Goal: Information Seeking & Learning: Check status

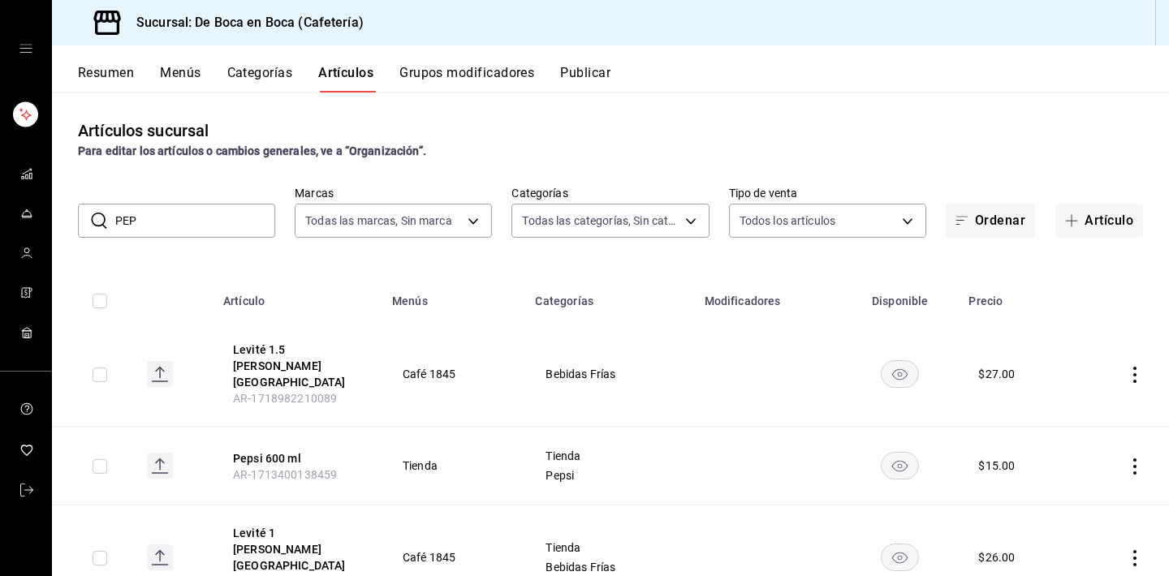
click at [603, 68] on button "Publicar" at bounding box center [585, 79] width 50 height 28
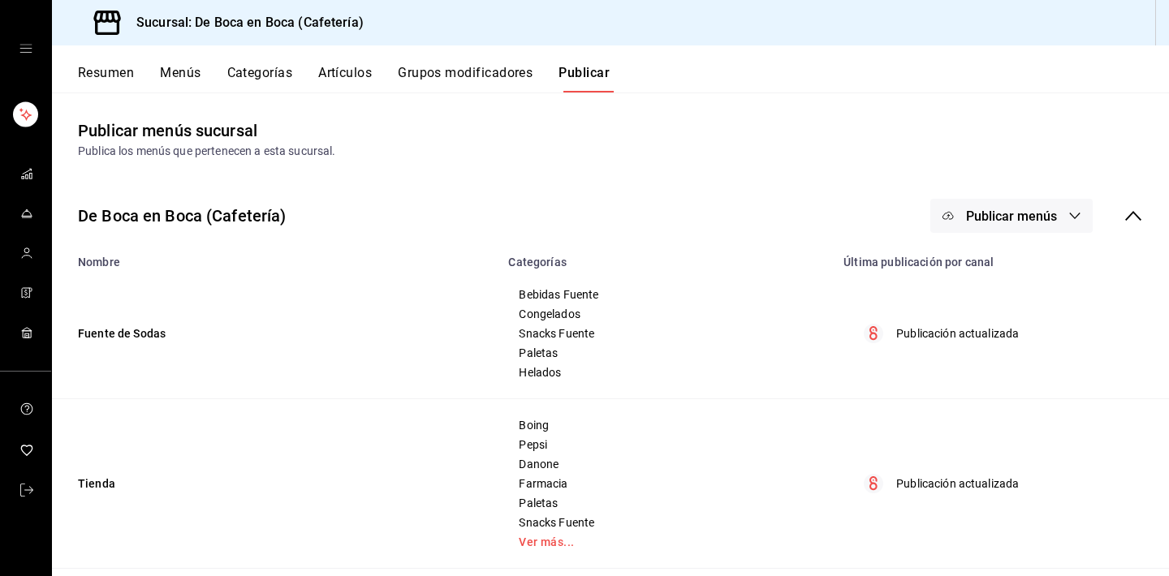
click at [1046, 218] on span "Publicar menús" at bounding box center [1011, 216] width 91 height 15
click at [1030, 263] on span "Punto de venta" at bounding box center [1035, 268] width 78 height 17
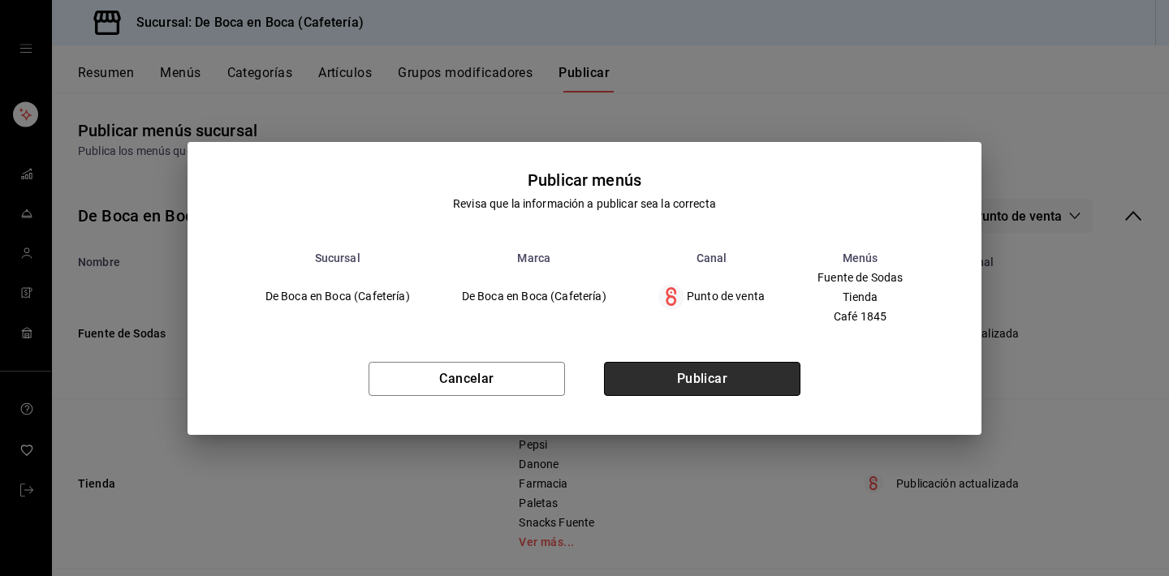
click at [757, 371] on button "Publicar" at bounding box center [702, 379] width 196 height 34
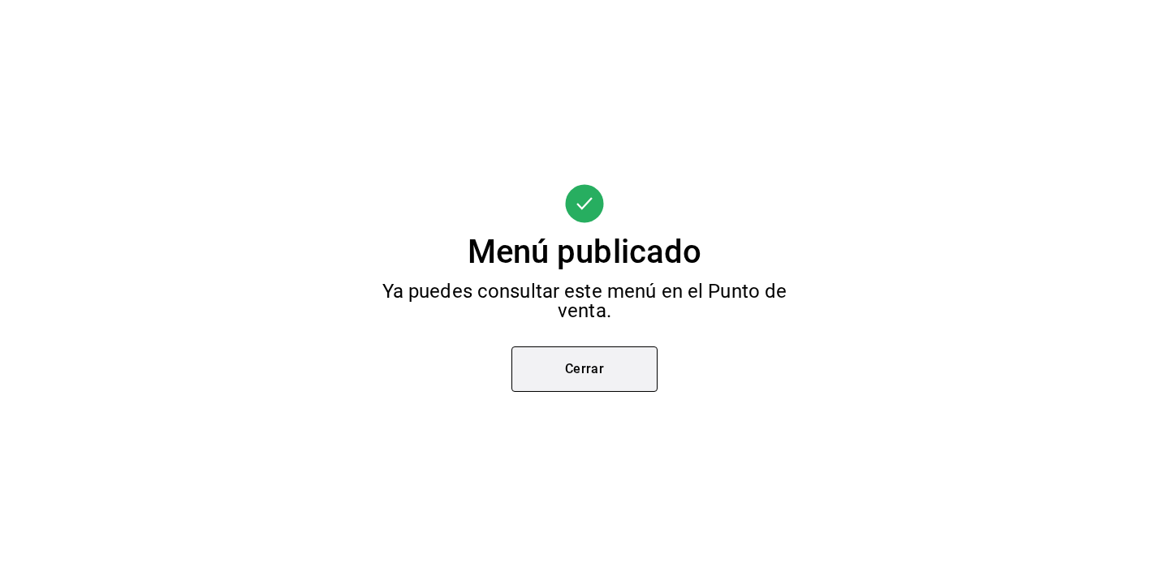
click at [618, 367] on button "Cerrar" at bounding box center [584, 368] width 146 height 45
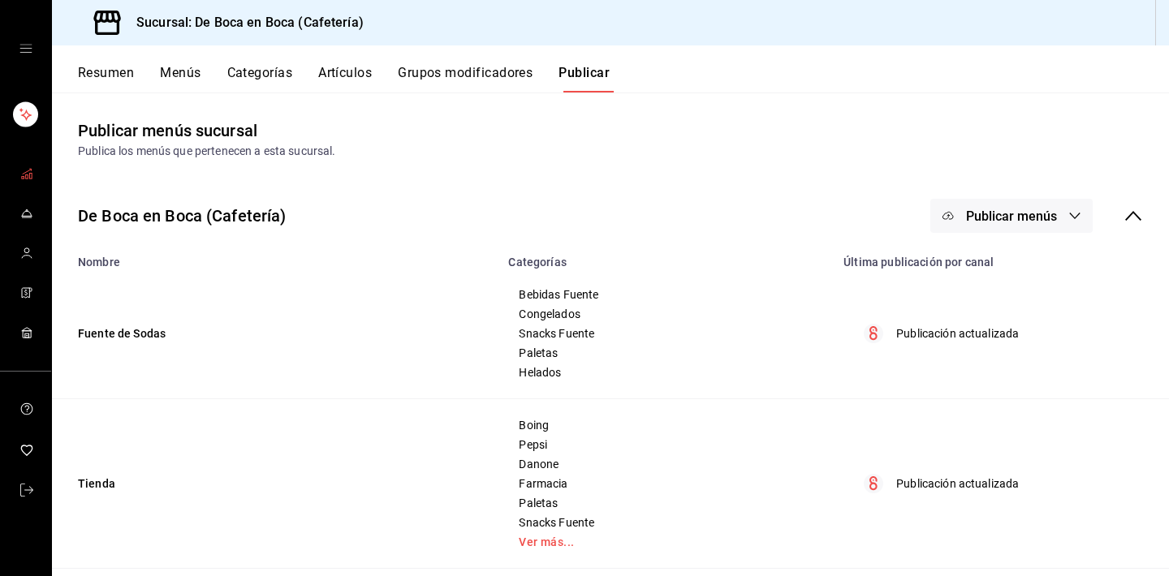
click at [31, 181] on span "mailbox folders" at bounding box center [26, 175] width 13 height 22
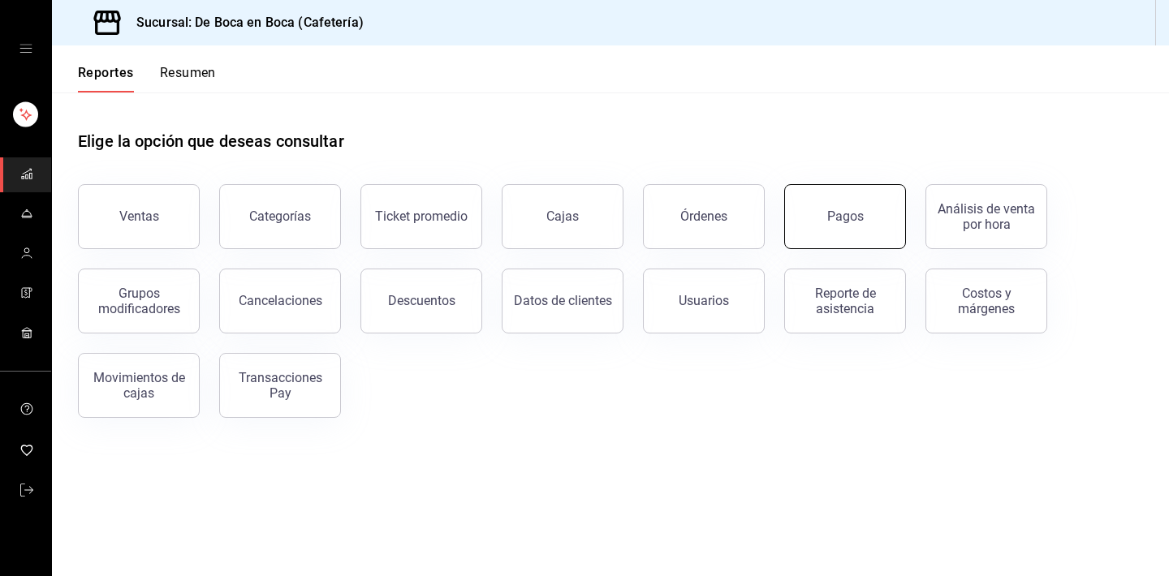
click at [841, 224] on button "Pagos" at bounding box center [845, 216] width 122 height 65
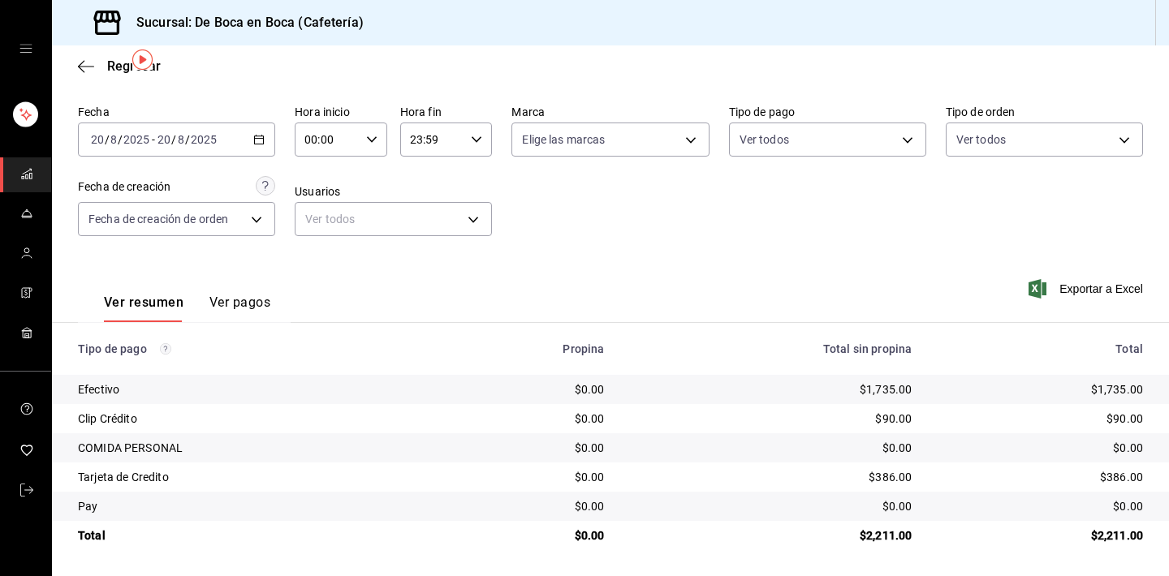
scroll to position [52, 0]
click at [254, 139] on icon "button" at bounding box center [258, 139] width 11 height 11
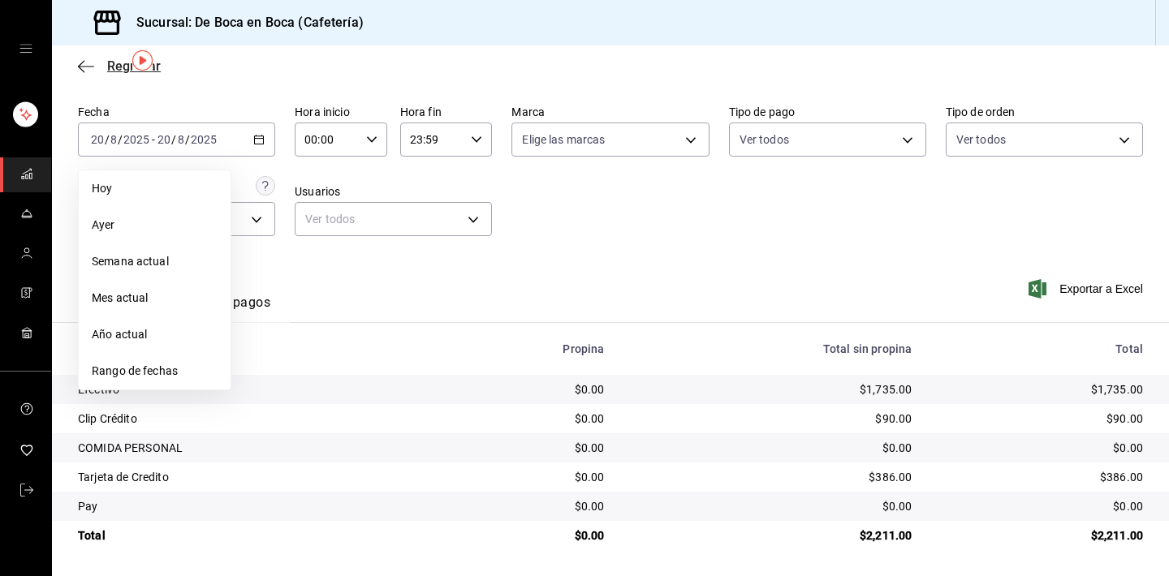
click at [106, 70] on span "Regresar" at bounding box center [119, 65] width 83 height 15
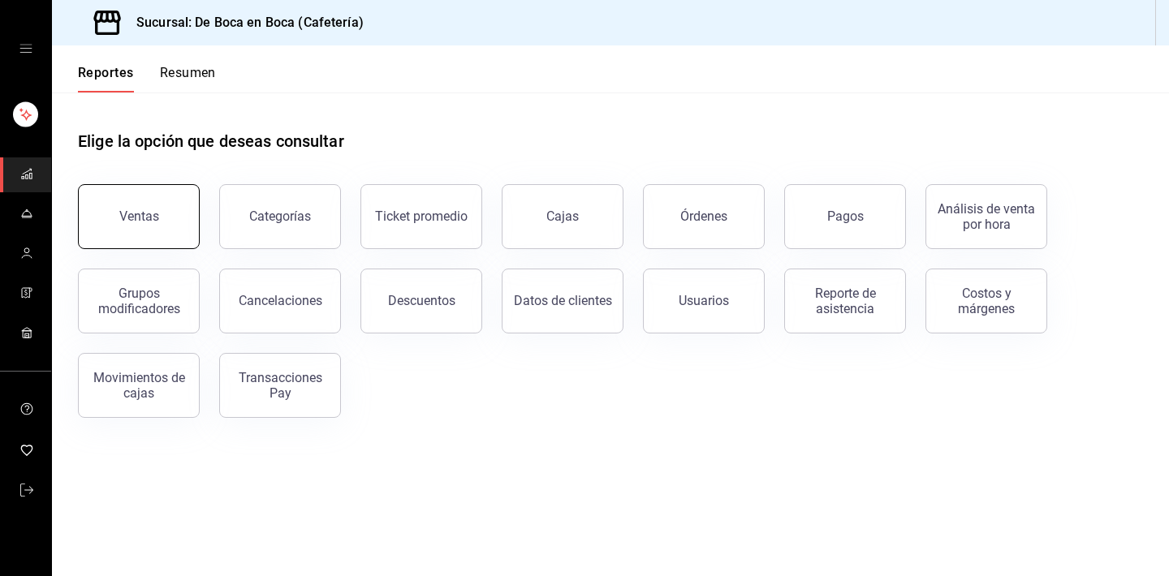
click at [170, 194] on button "Ventas" at bounding box center [139, 216] width 122 height 65
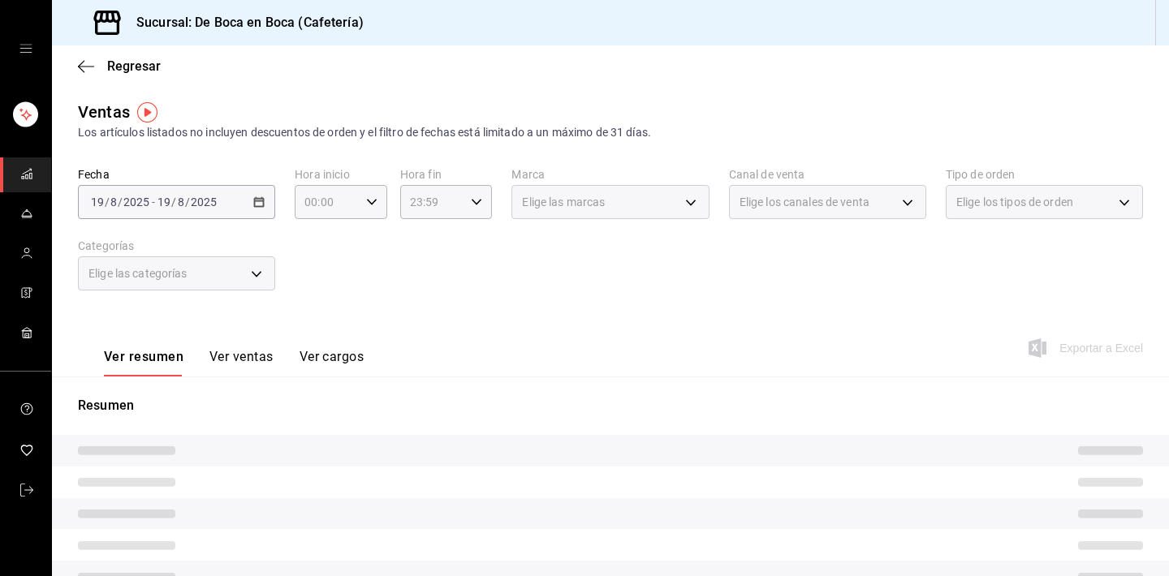
click at [266, 360] on button "Ver ventas" at bounding box center [241, 363] width 64 height 28
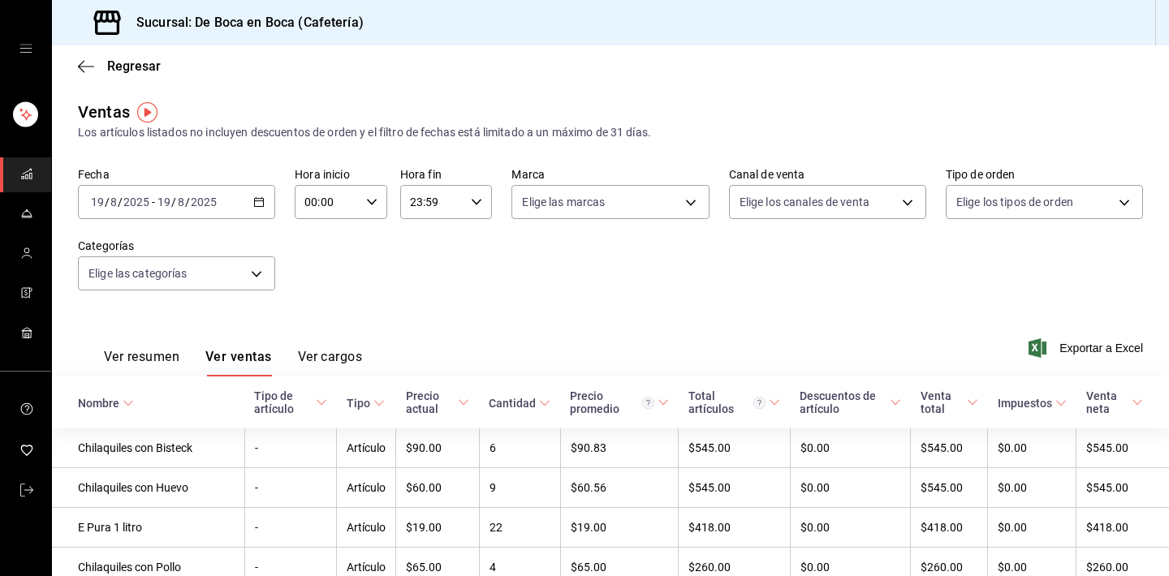
click at [263, 211] on div "[DATE] [DATE] - [DATE] [DATE]" at bounding box center [176, 202] width 197 height 34
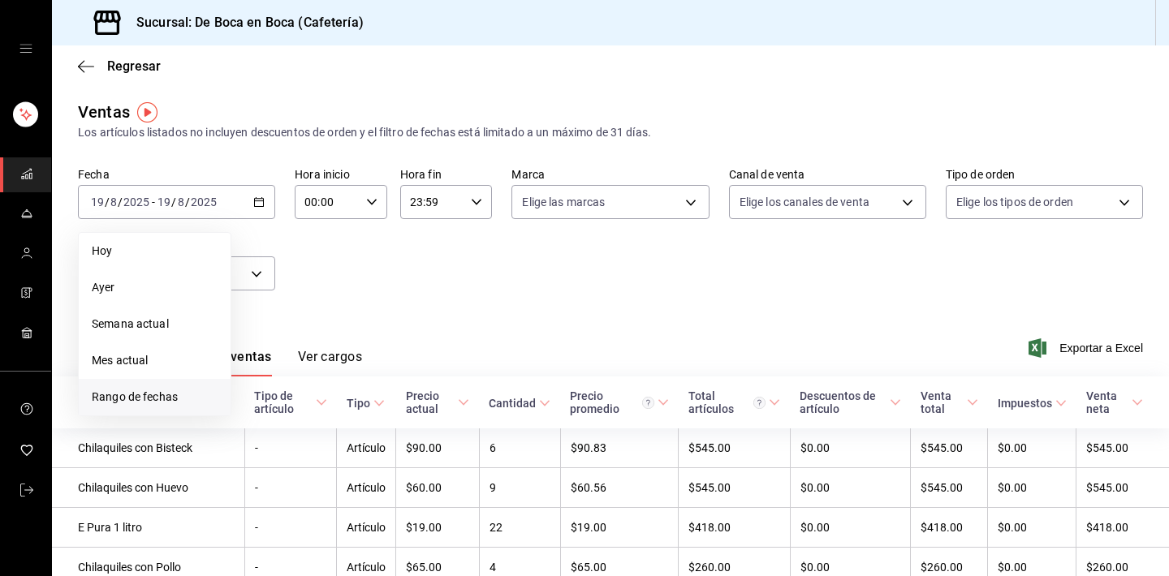
click at [200, 389] on span "Rango de fechas" at bounding box center [155, 397] width 126 height 17
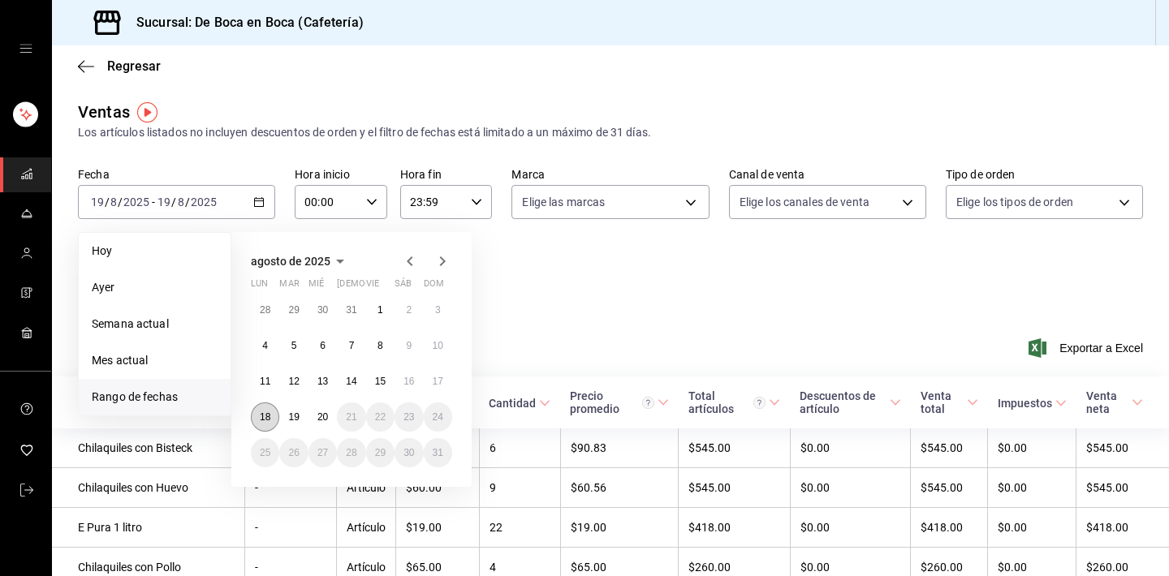
click at [269, 413] on abbr "18" at bounding box center [265, 416] width 11 height 11
click at [323, 416] on abbr "20" at bounding box center [322, 416] width 11 height 11
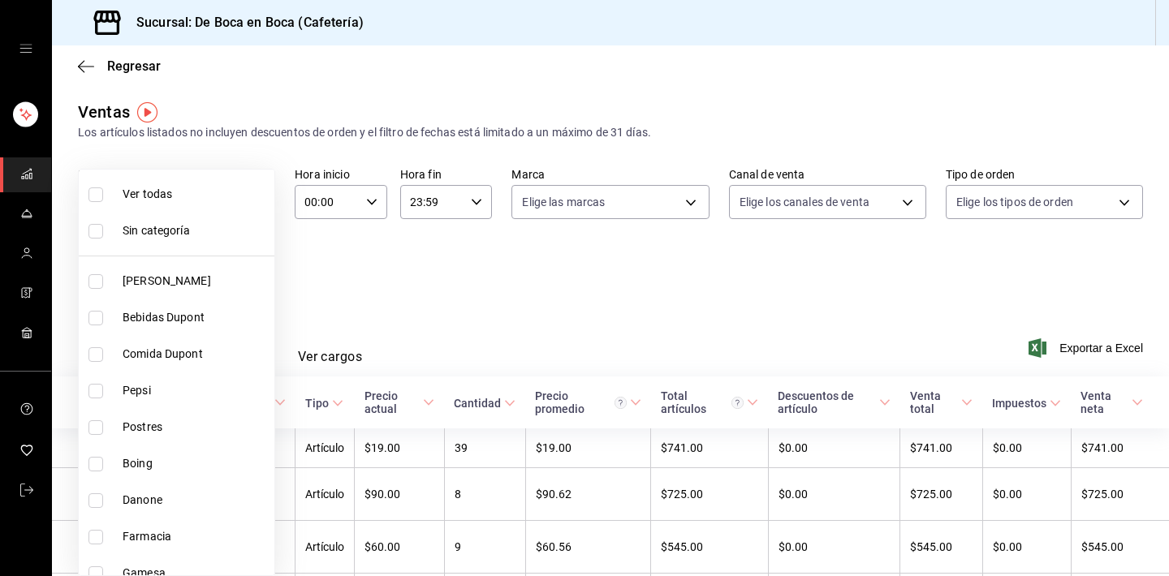
click at [252, 265] on body "Sucursal: De Boca en Boca (Cafetería) Regresar Ventas Los artículos listados no…" at bounding box center [584, 288] width 1169 height 576
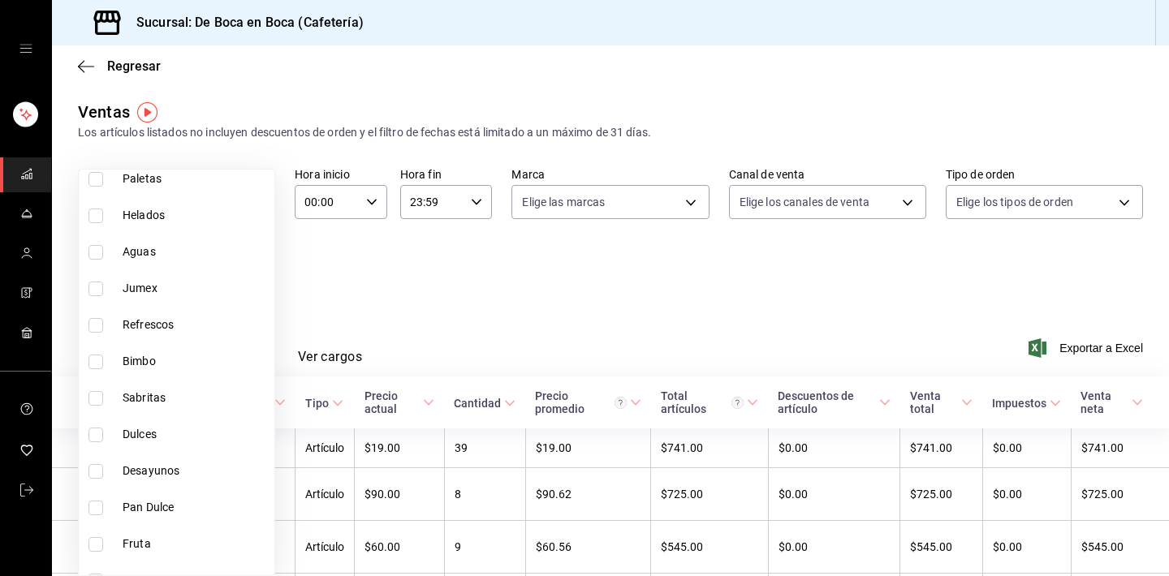
scroll to position [581, 0]
click at [226, 392] on span "Sabritas" at bounding box center [195, 393] width 145 height 17
type input "71337efe-9871-4877-811c-99c56d24e36c"
checkbox input "true"
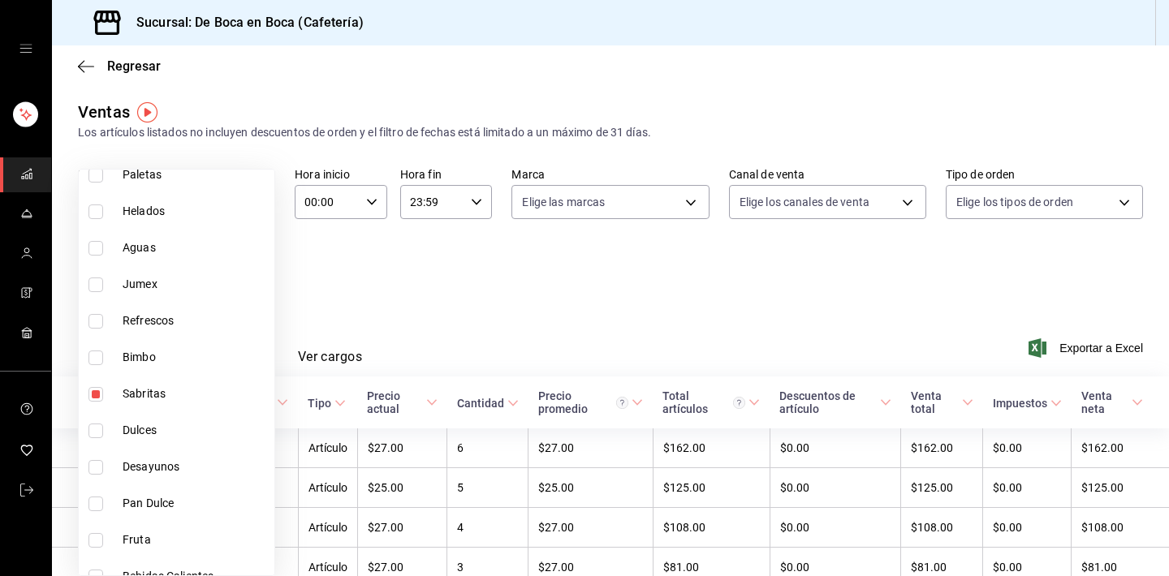
click at [471, 338] on div at bounding box center [584, 288] width 1169 height 576
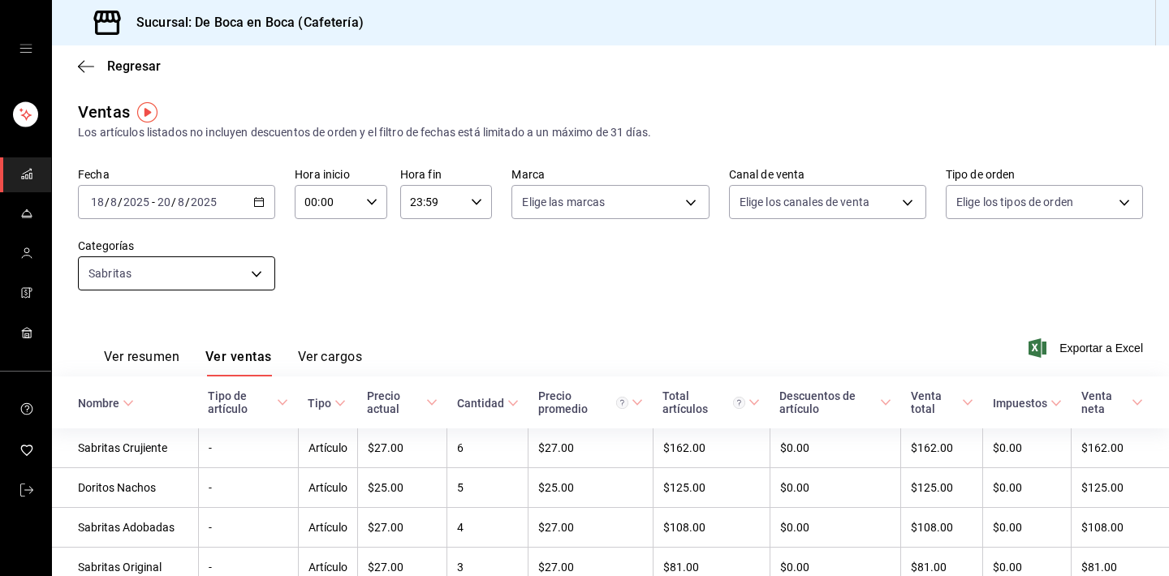
click at [174, 270] on body "Sucursal: De Boca en Boca (Cafetería) Regresar Ventas Los artículos listados no…" at bounding box center [584, 288] width 1169 height 576
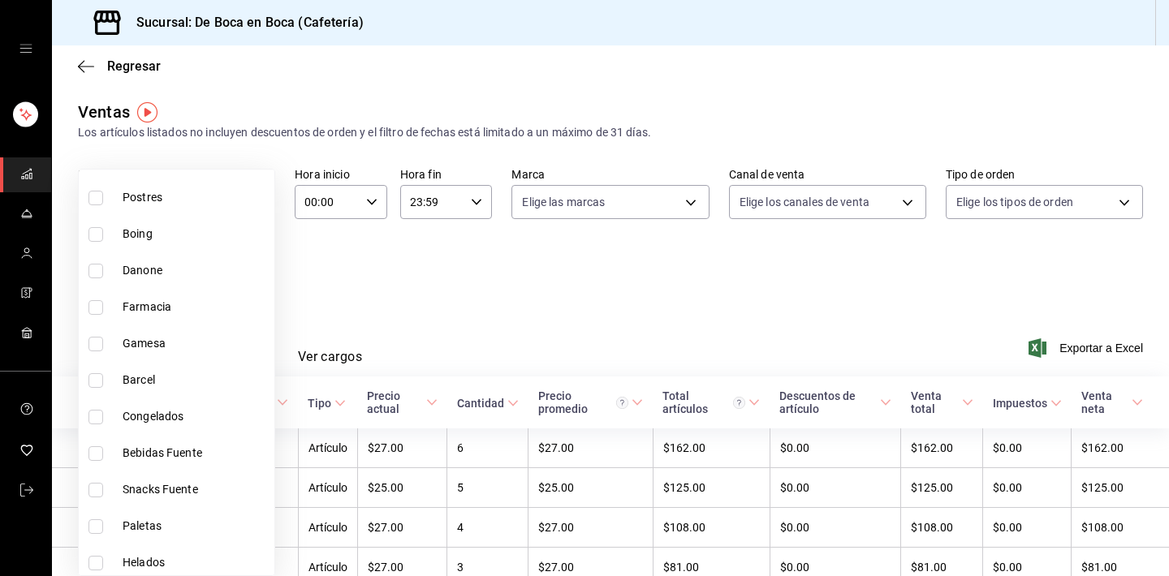
scroll to position [245, 0]
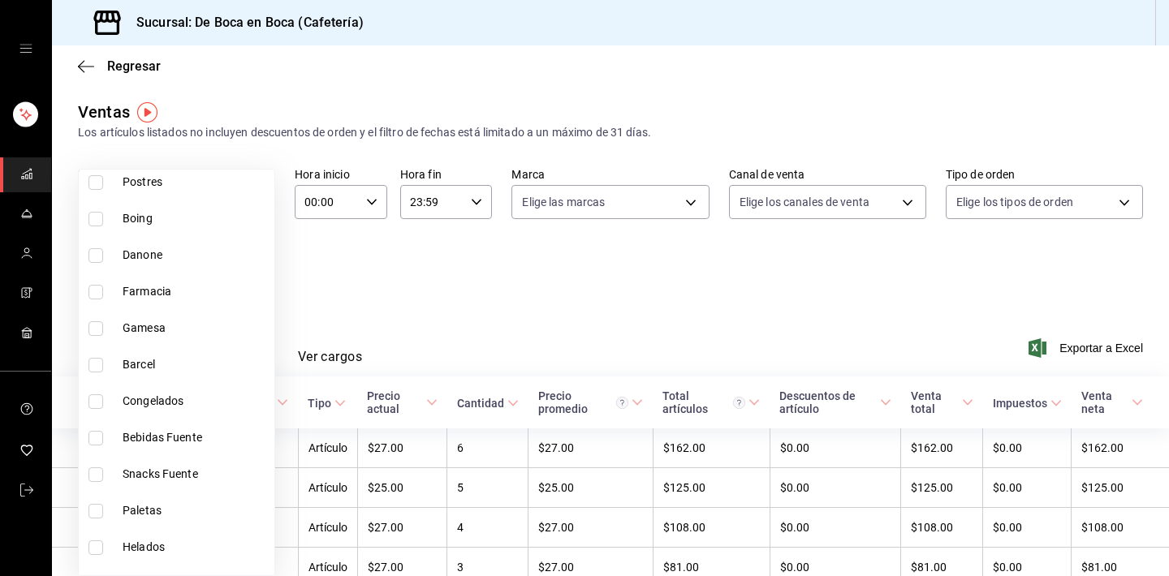
click at [195, 368] on span "Barcel" at bounding box center [195, 364] width 145 height 17
type input "71337efe-9871-4877-811c-99c56d24e36c,19f15484-6054-45c2-b3ec-59fd864add96"
checkbox input "true"
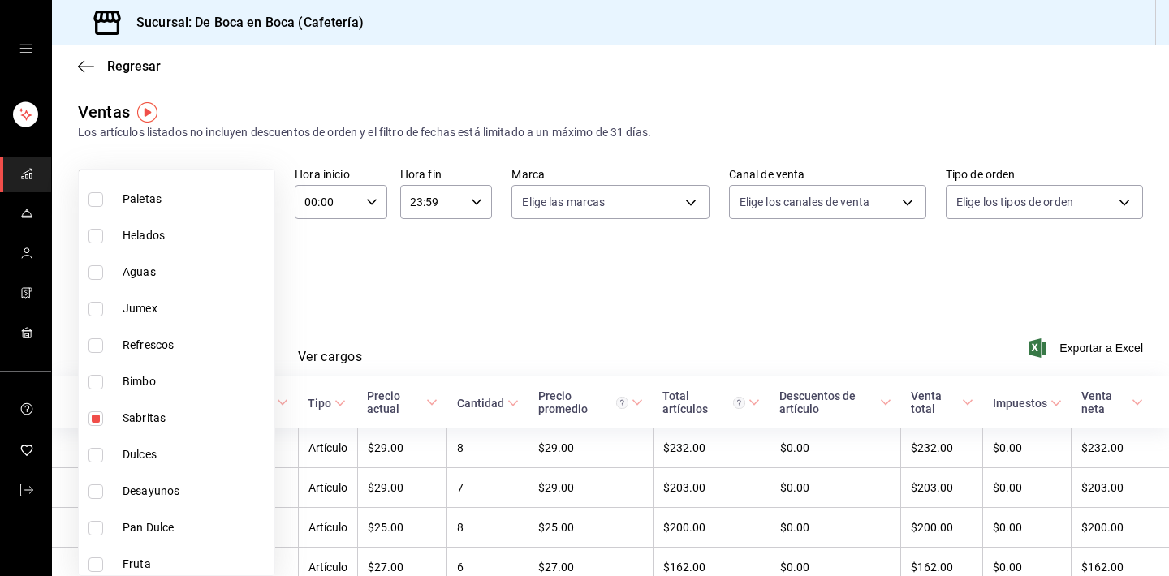
scroll to position [558, 0]
click at [193, 411] on span "Sabritas" at bounding box center [195, 416] width 145 height 17
type input "19f15484-6054-45c2-b3ec-59fd864add96"
checkbox input "false"
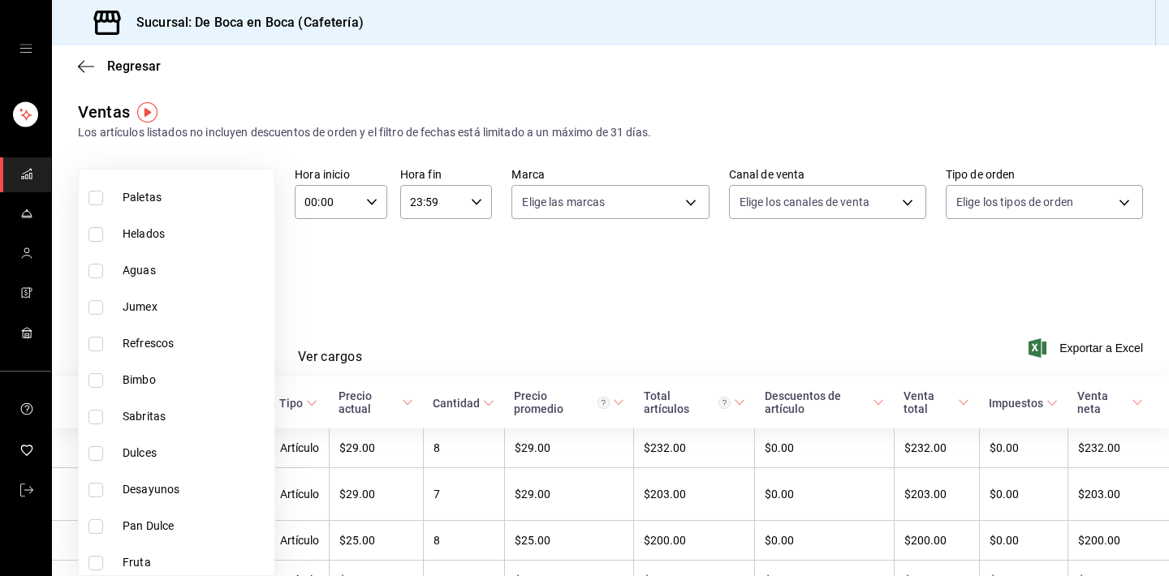
type input "19f15484-6054-45c2-b3ec-59fd864add96,71337efe-9871-4877-811c-99c56d24e36c"
checkbox input "true"
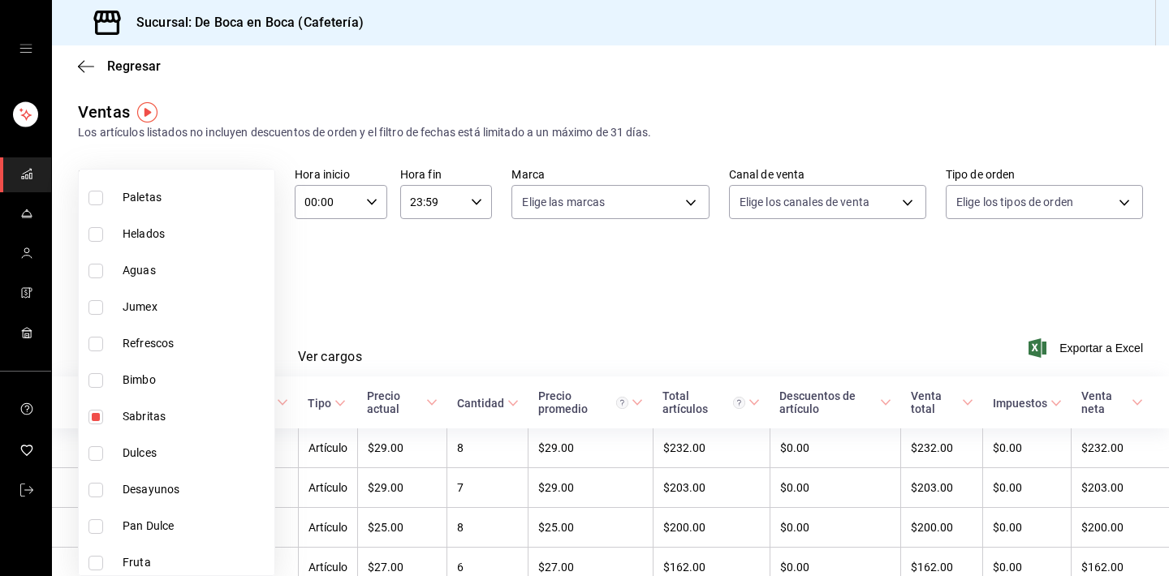
click at [182, 415] on span "Sabritas" at bounding box center [195, 416] width 145 height 17
type input "19f15484-6054-45c2-b3ec-59fd864add96"
checkbox input "false"
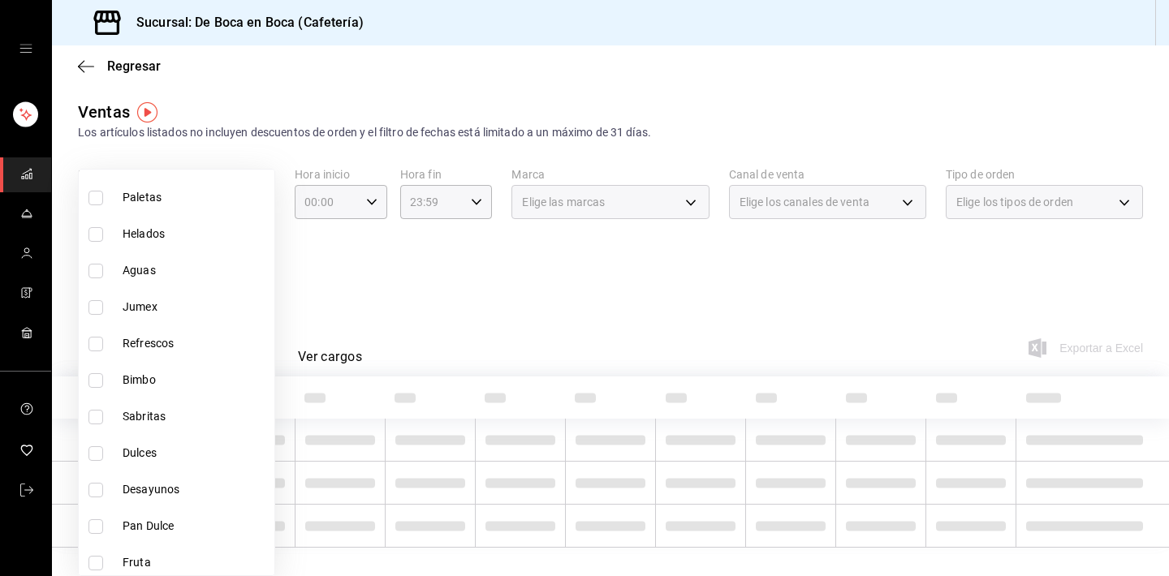
click at [431, 252] on div at bounding box center [584, 288] width 1169 height 576
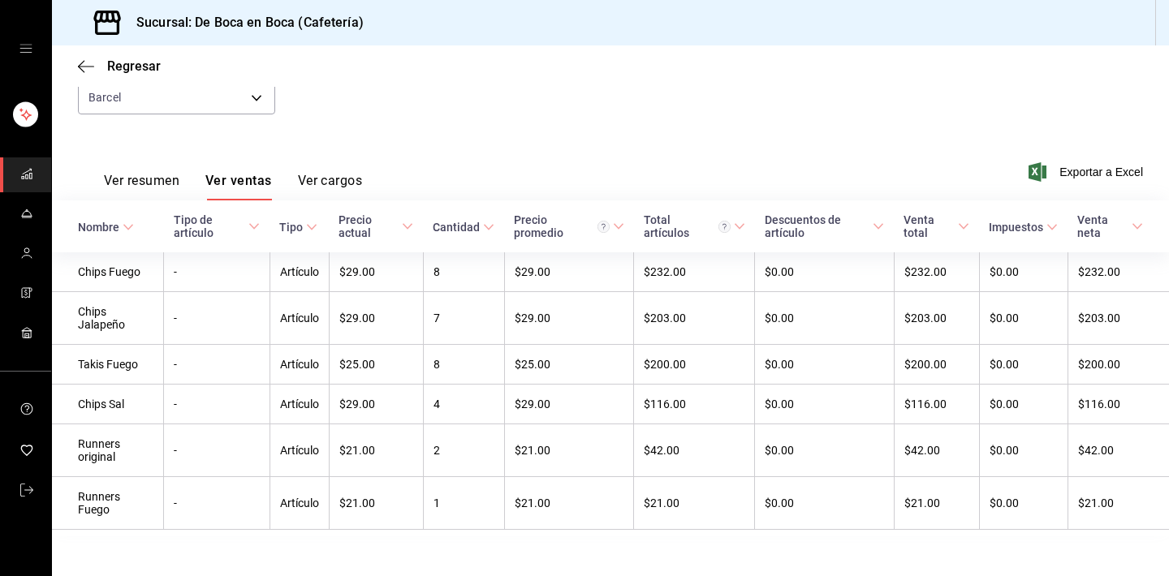
scroll to position [175, 0]
